Goal: Information Seeking & Learning: Learn about a topic

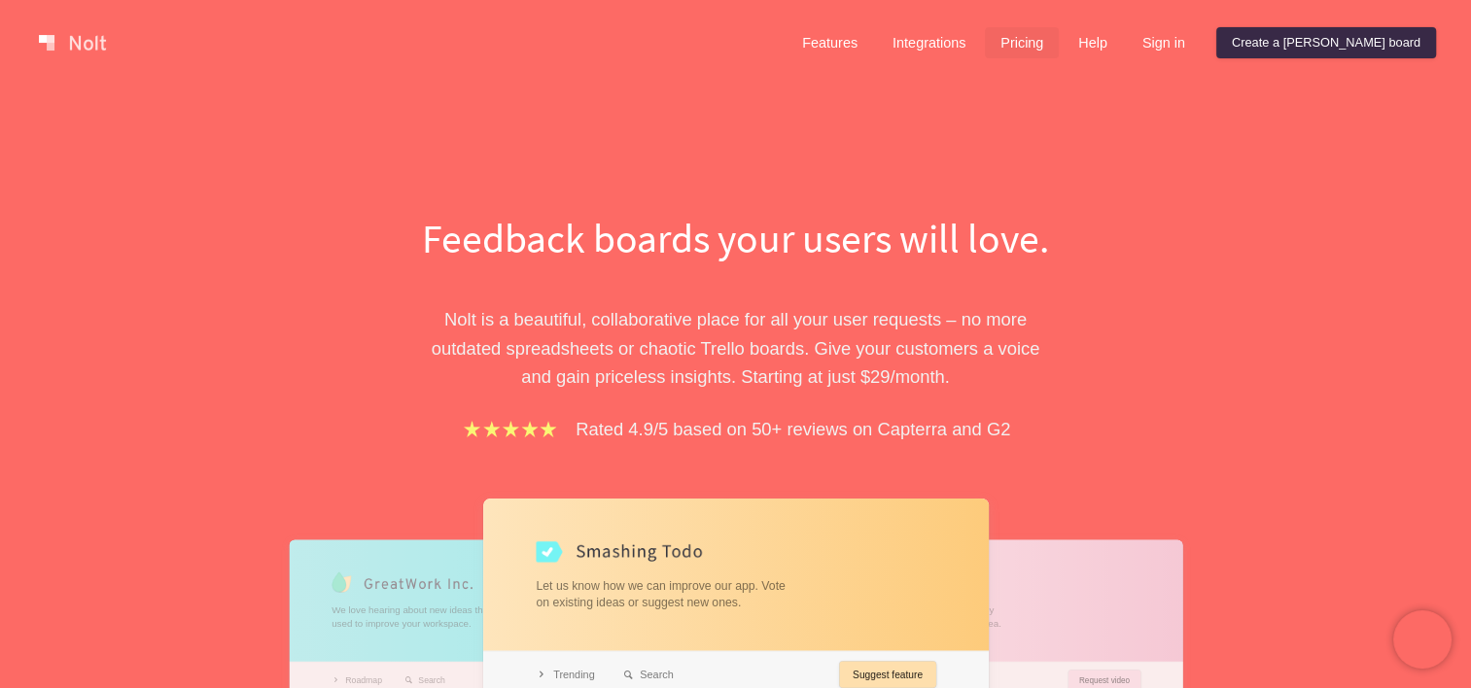
click at [1059, 47] on link "Pricing" at bounding box center [1022, 42] width 74 height 31
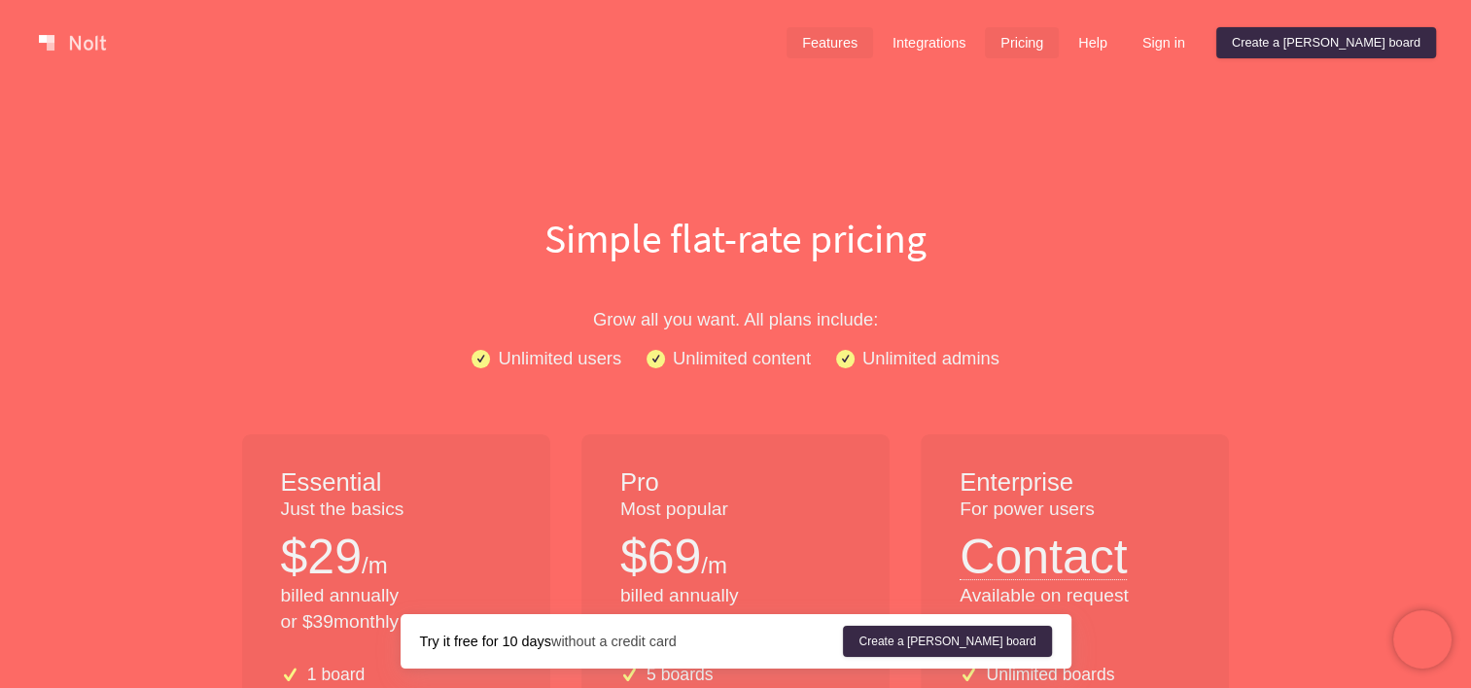
click at [873, 40] on link "Features" at bounding box center [829, 42] width 87 height 31
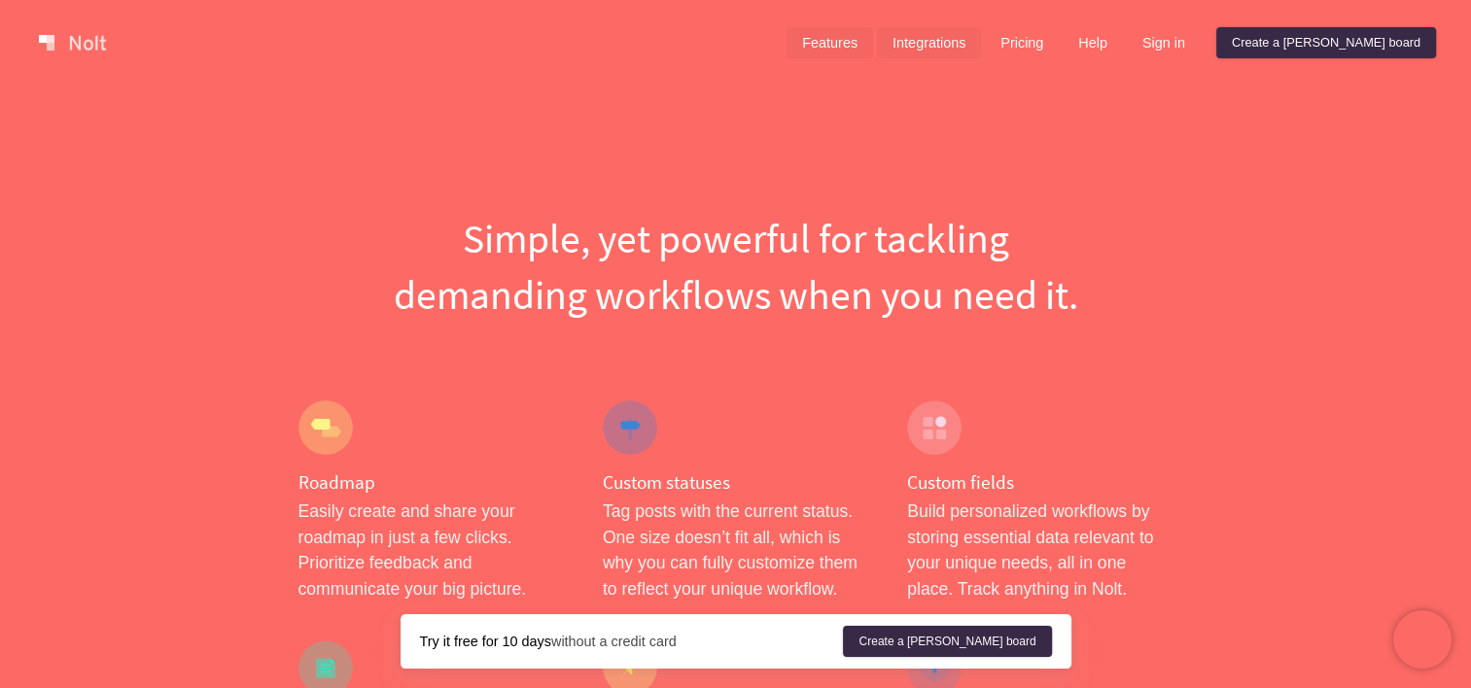
click at [981, 45] on link "Integrations" at bounding box center [929, 42] width 104 height 31
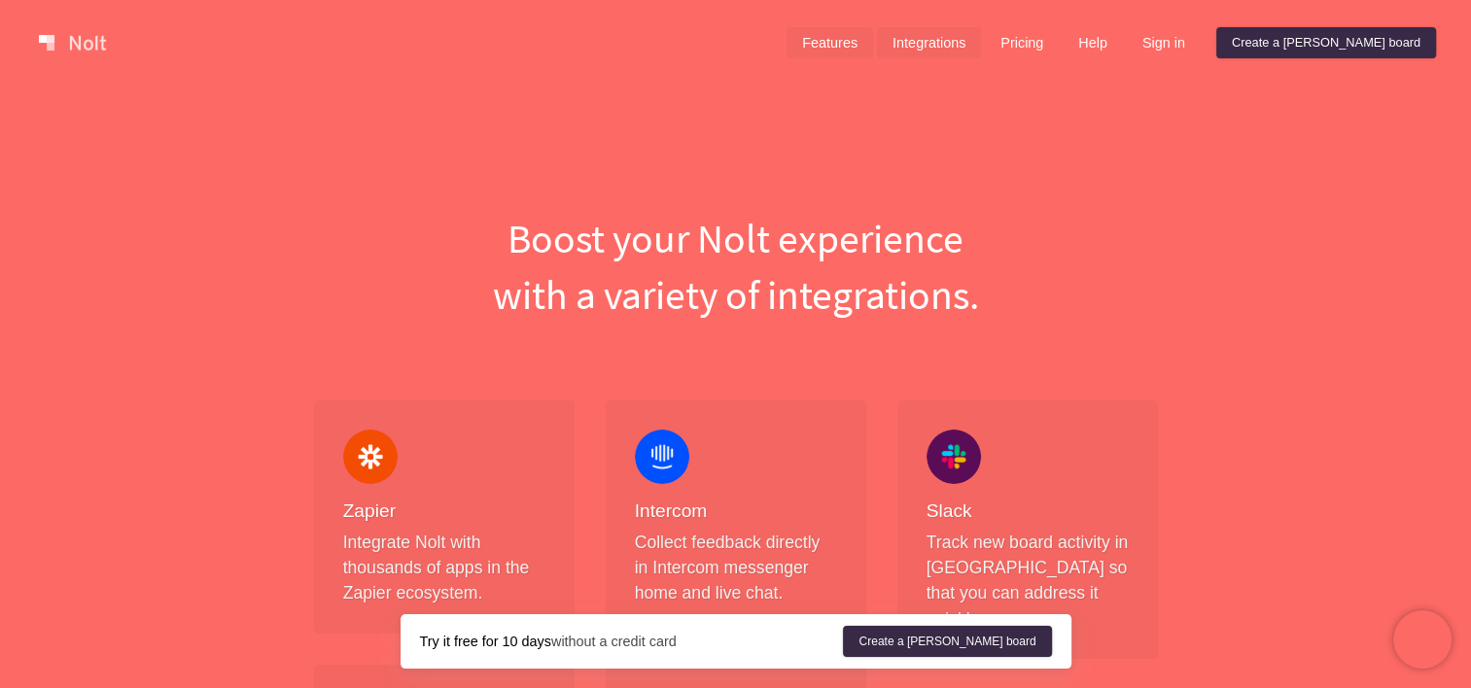
click at [873, 43] on link "Features" at bounding box center [829, 42] width 87 height 31
